Goal: Transaction & Acquisition: Purchase product/service

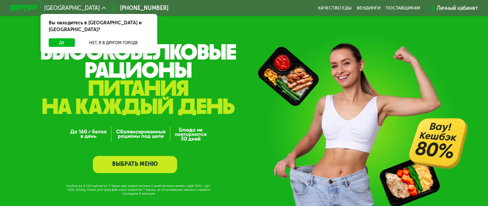
click at [269, 75] on div "GrowFood — доставка правильного питания ВЫБРАТЬ МЕНЮ" at bounding box center [244, 108] width 488 height 217
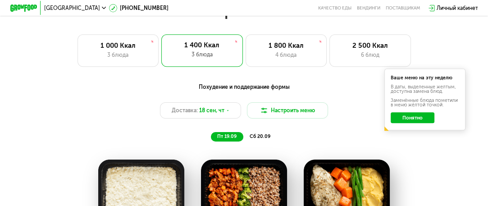
scroll to position [496, 0]
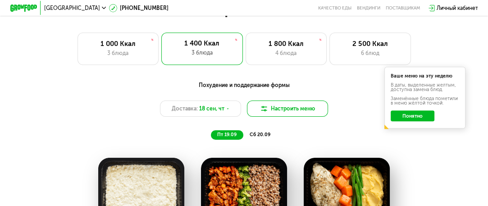
click at [284, 115] on button "Настроить меню" at bounding box center [288, 109] width 82 height 16
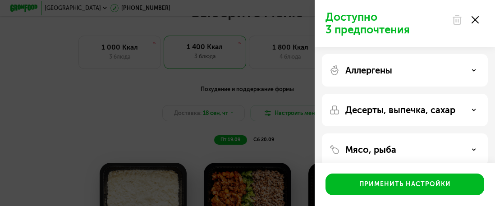
click at [122, 107] on div "Доступно 3 предпочтения Аллергены Десерты, выпечка, сахар Мясо, рыба Овощи, лук…" at bounding box center [247, 103] width 495 height 206
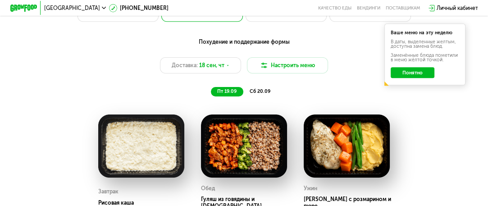
scroll to position [541, 0]
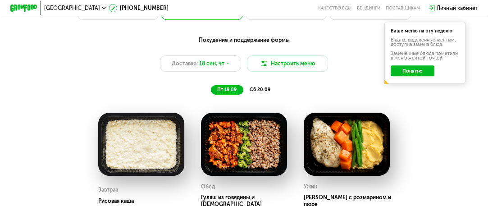
click at [266, 92] on span "сб 20.09" at bounding box center [260, 90] width 21 height 6
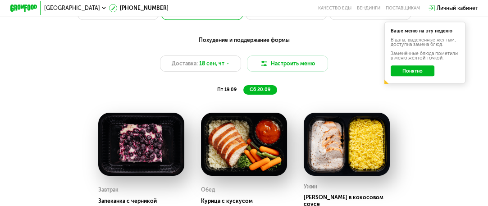
click at [203, 95] on div "пт 19.09 сб 20.09" at bounding box center [243, 89] width 281 height 9
click at [221, 92] on span "пт 19.09" at bounding box center [226, 90] width 19 height 6
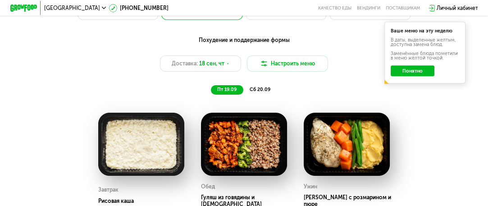
click at [409, 73] on button "Понятно" at bounding box center [413, 70] width 44 height 11
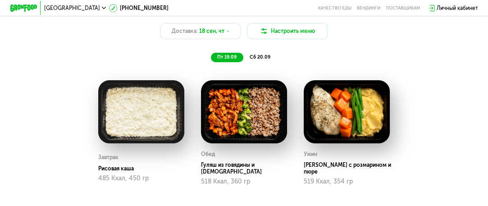
scroll to position [496, 0]
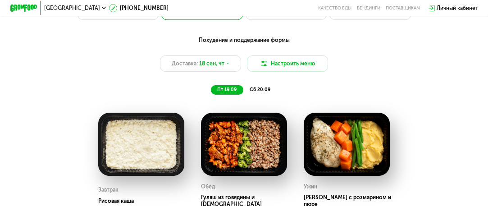
click at [270, 92] on div "сб 20.09" at bounding box center [260, 89] width 34 height 9
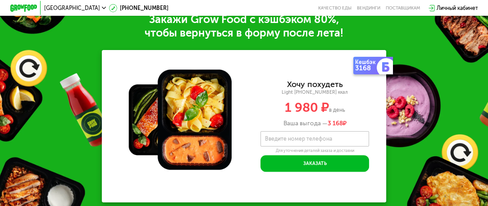
scroll to position [902, 0]
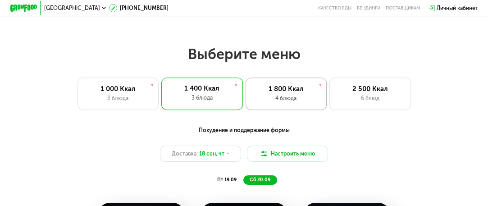
click at [270, 87] on div "1 800 Ккал 4 блюда" at bounding box center [287, 94] width 82 height 32
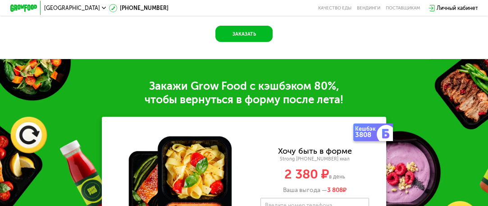
scroll to position [947, 0]
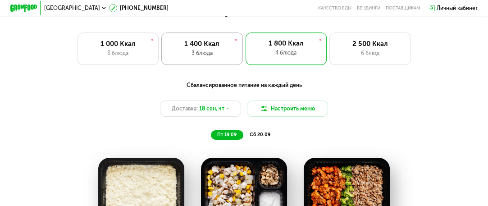
click at [215, 57] on div "3 блюда" at bounding box center [202, 53] width 67 height 8
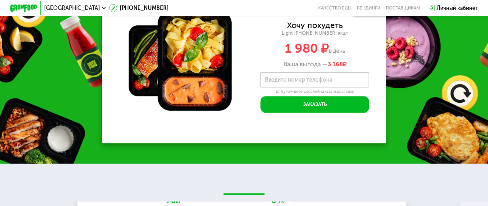
scroll to position [902, 0]
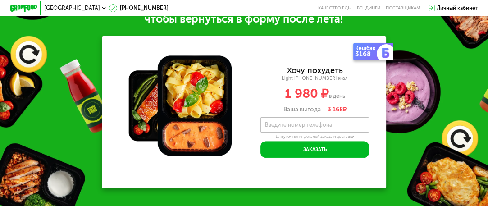
click at [380, 55] on div at bounding box center [386, 53] width 19 height 19
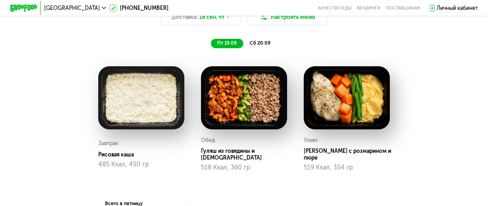
scroll to position [586, 0]
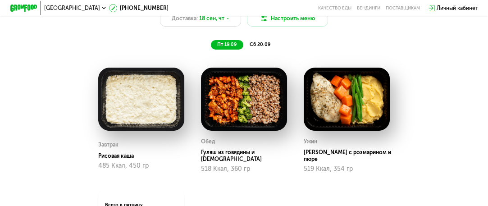
click at [256, 47] on span "сб 20.09" at bounding box center [260, 44] width 21 height 6
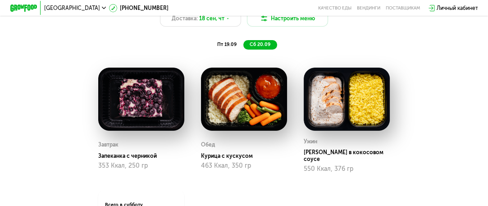
click at [219, 47] on span "пт 19.09" at bounding box center [226, 44] width 19 height 6
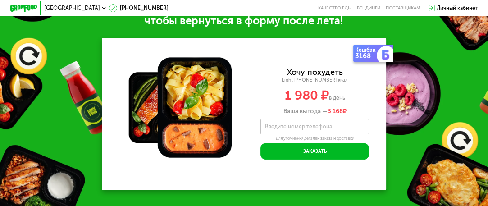
scroll to position [902, 0]
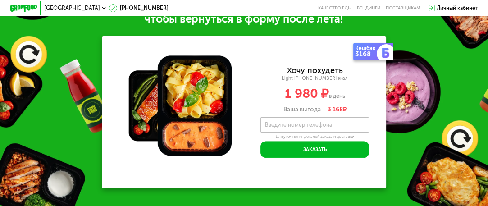
click at [373, 51] on div "Кешбэк" at bounding box center [366, 48] width 23 height 5
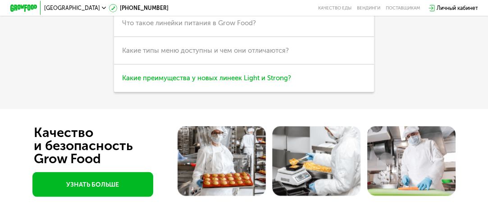
scroll to position [1623, 0]
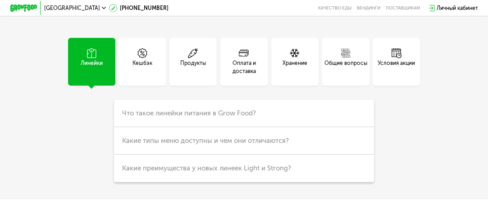
click at [128, 70] on div "Кешбэк" at bounding box center [142, 61] width 47 height 47
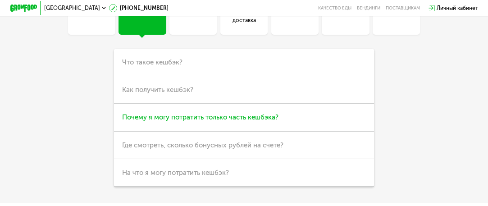
scroll to position [1668, 0]
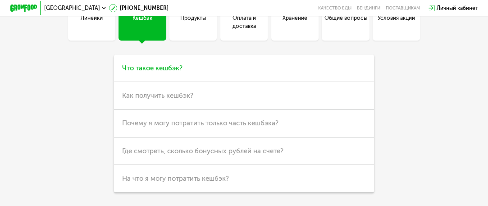
click at [182, 82] on h3 "Что такое кешбэк?" at bounding box center [244, 69] width 261 height 28
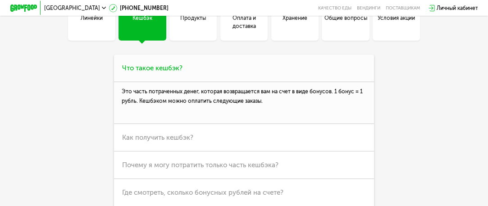
click at [263, 96] on p "Это часть потраченных денег, которая возвращается вам на счет в виде бонусов. 1…" at bounding box center [244, 102] width 261 height 41
click at [264, 82] on h3 "Что такое кешбэк?" at bounding box center [244, 69] width 261 height 28
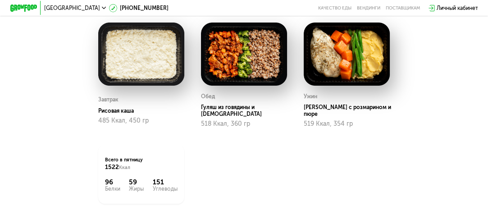
scroll to position [631, 0]
drag, startPoint x: 241, startPoint y: 95, endPoint x: 167, endPoint y: 145, distance: 89.7
click at [164, 146] on div "Всего в [DATE] 1522 Ккал 96 Белки 59 Жиры 151 Углеводы" at bounding box center [141, 174] width 86 height 59
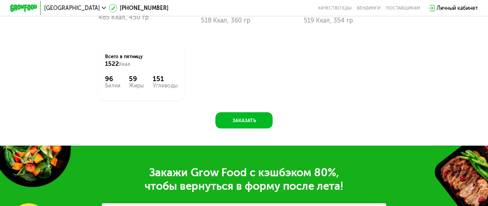
scroll to position [812, 0]
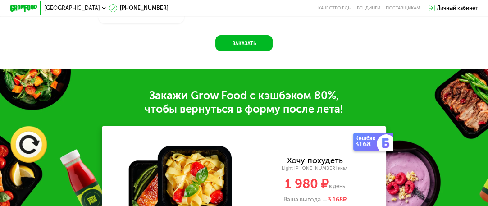
drag, startPoint x: 164, startPoint y: 106, endPoint x: 159, endPoint y: 106, distance: 5.0
drag, startPoint x: 159, startPoint y: 106, endPoint x: 149, endPoint y: 106, distance: 9.9
click at [149, 106] on div "Закажи Grow Food c кэшбэком 80%, чтобы вернуться в форму после лета!" at bounding box center [244, 102] width 488 height 27
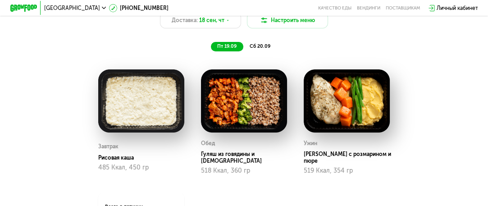
scroll to position [541, 0]
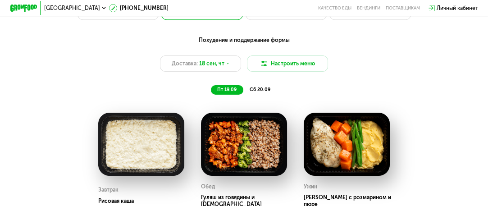
drag, startPoint x: 151, startPoint y: 94, endPoint x: 132, endPoint y: 84, distance: 21.2
click at [131, 83] on div "Похудение и поддержание формы Доставка: [DATE] Настроить меню пт 19.09 сб 20.09" at bounding box center [244, 65] width 402 height 59
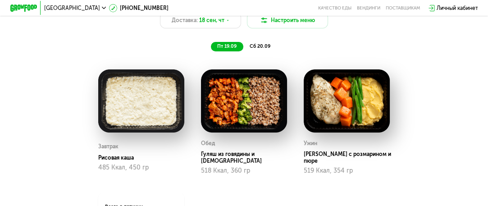
scroll to position [586, 0]
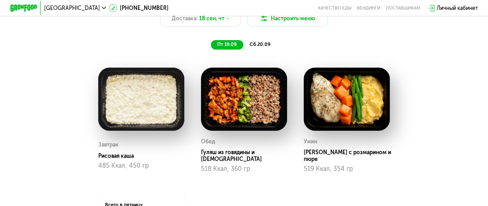
drag, startPoint x: 279, startPoint y: 49, endPoint x: 271, endPoint y: 49, distance: 8.1
click at [276, 49] on div "пт 19.09 сб 20.09" at bounding box center [243, 44] width 281 height 9
click at [271, 49] on div "сб 20.09" at bounding box center [260, 44] width 34 height 9
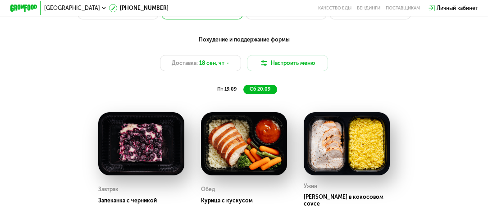
scroll to position [496, 0]
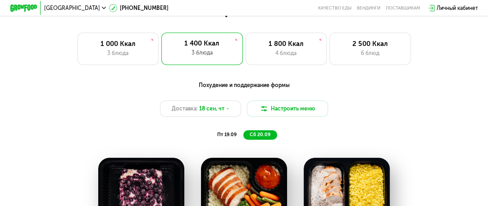
click at [209, 140] on div "пт 19.09 сб 20.09" at bounding box center [243, 134] width 281 height 9
click at [231, 138] on span "пт 19.09" at bounding box center [226, 135] width 19 height 6
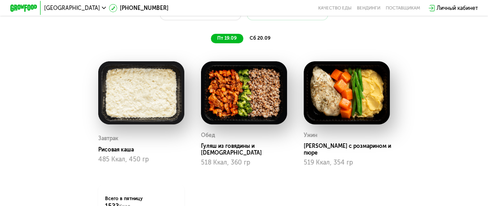
scroll to position [586, 0]
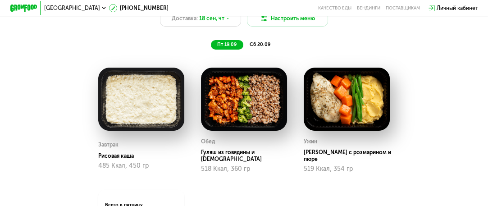
click at [273, 50] on div "сб 20.09" at bounding box center [260, 44] width 34 height 9
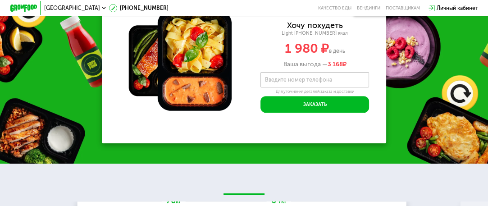
scroll to position [902, 0]
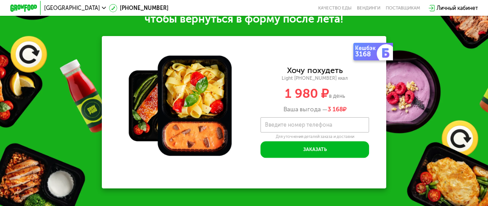
drag, startPoint x: 396, startPoint y: 90, endPoint x: 414, endPoint y: 107, distance: 24.9
click at [414, 107] on div "Закажи Grow Food c кэшбэком 80%, чтобы вернуться в форму после лета! Кешбэк 316…" at bounding box center [244, 93] width 488 height 230
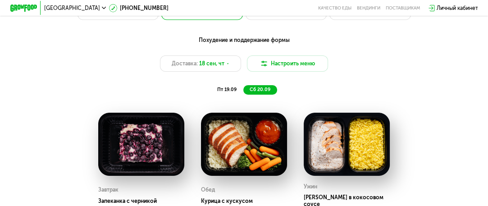
scroll to position [541, 0]
click at [224, 87] on div "Похудение и поддержание формы Доставка: [DATE] Настроить меню пт 19.09 сб 20.09" at bounding box center [244, 65] width 402 height 59
click at [234, 92] on span "пт 19.09" at bounding box center [226, 90] width 19 height 6
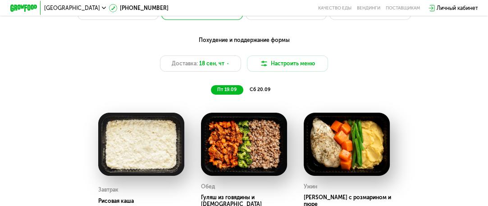
click at [280, 93] on div "пт 19.09 сб 20.09" at bounding box center [243, 89] width 281 height 9
click at [273, 92] on div "сб 20.09" at bounding box center [260, 89] width 34 height 9
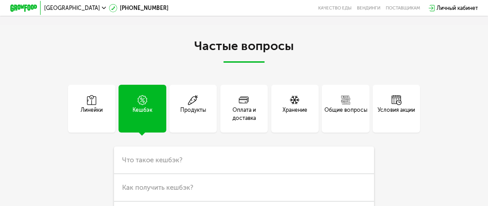
scroll to position [1713, 0]
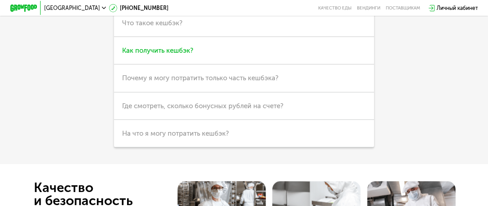
click at [144, 60] on h3 "Как получить кешбэк?" at bounding box center [244, 51] width 261 height 28
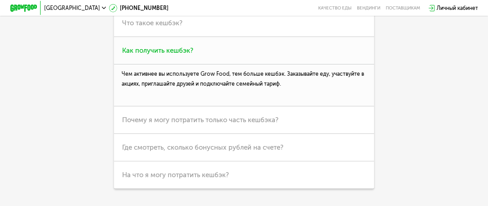
scroll to position [1759, 0]
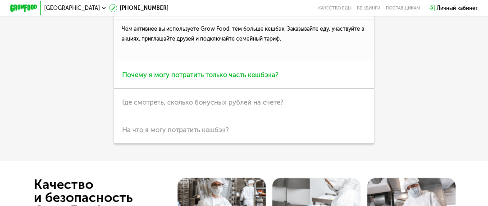
click at [227, 79] on span "Почему я могу потратить только часть кешбэка?" at bounding box center [200, 75] width 156 height 8
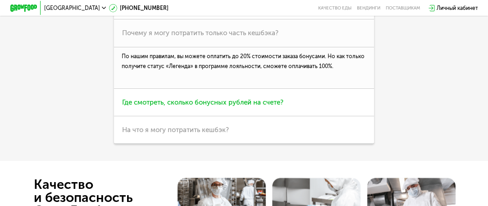
click at [250, 106] on span "Где смотреть, сколько бонусных рублей на счете?" at bounding box center [202, 102] width 161 height 8
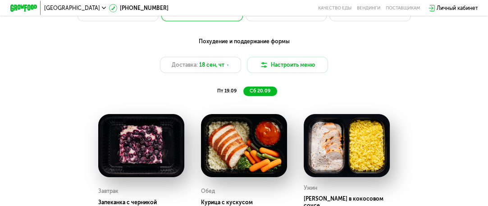
scroll to position [496, 0]
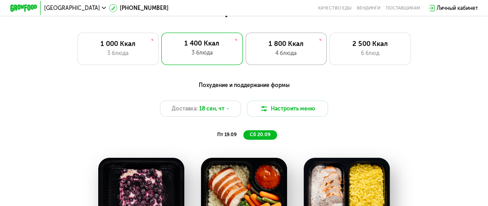
click at [259, 45] on div "1 800 Ккал" at bounding box center [286, 44] width 67 height 8
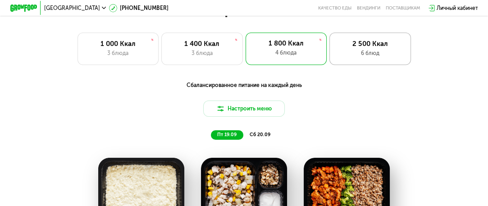
click at [368, 51] on div "2 500 Ккал 6 блюд" at bounding box center [371, 48] width 82 height 32
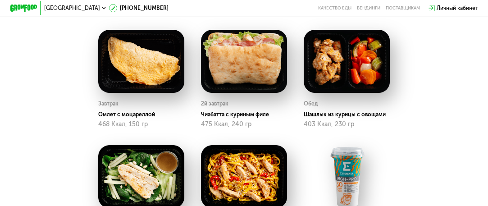
scroll to position [586, 0]
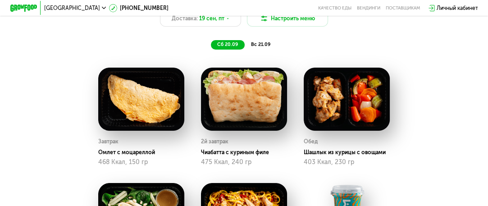
click at [267, 47] on span "вс 21.09" at bounding box center [260, 44] width 19 height 6
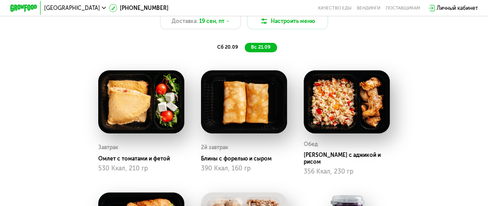
scroll to position [541, 0]
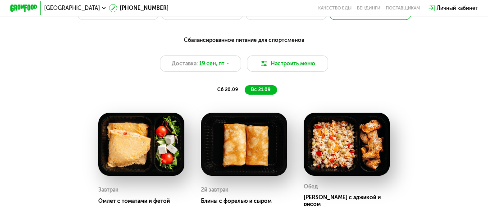
click at [220, 92] on span "сб 20.09" at bounding box center [227, 90] width 21 height 6
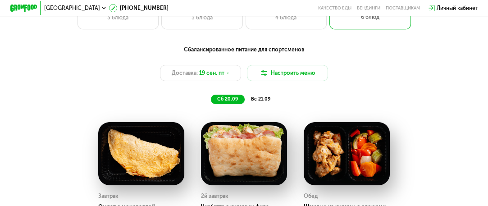
scroll to position [539, 0]
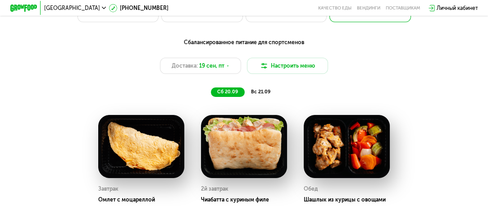
click at [265, 95] on span "вс 21.09" at bounding box center [260, 92] width 19 height 6
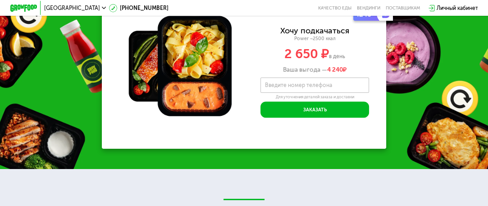
scroll to position [1080, 0]
